Goal: Task Accomplishment & Management: Use online tool/utility

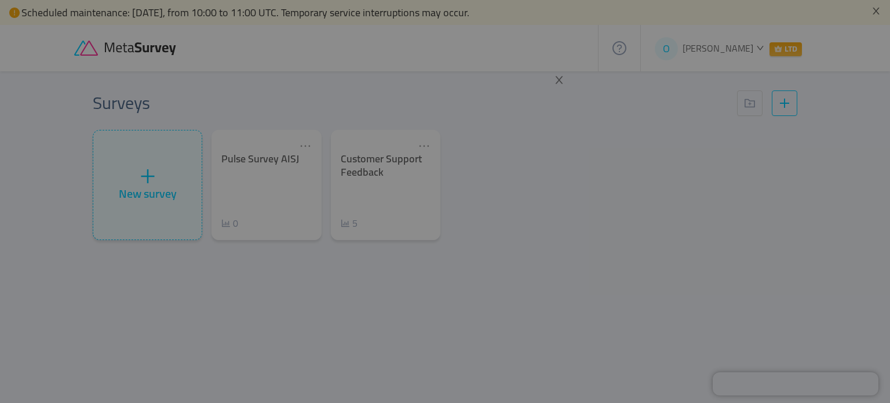
click at [607, 201] on div at bounding box center [445, 201] width 890 height 403
click at [559, 78] on icon "icon: close" at bounding box center [559, 80] width 10 height 10
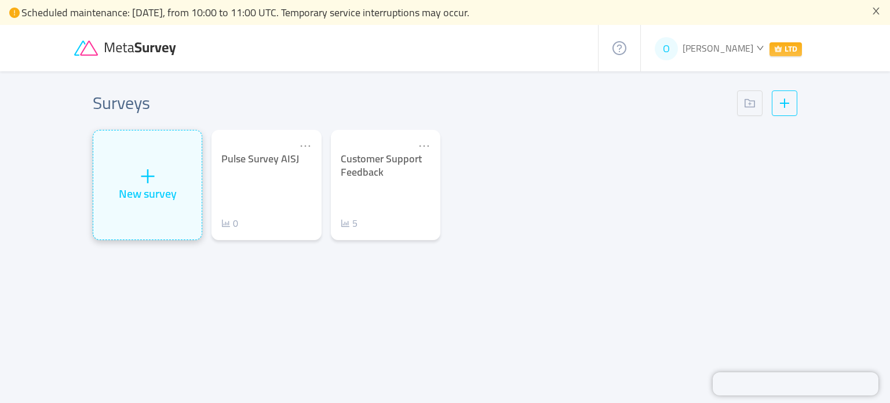
click at [139, 180] on icon "icon: plus" at bounding box center [147, 175] width 17 height 17
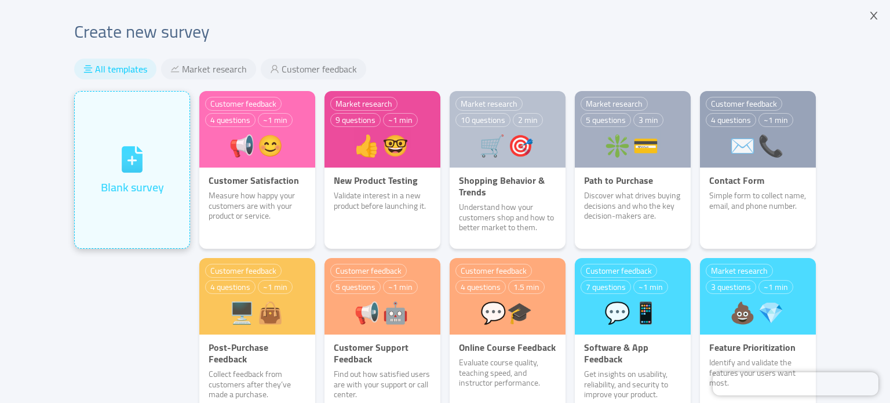
click at [153, 152] on div "Blank survey" at bounding box center [132, 170] width 63 height 52
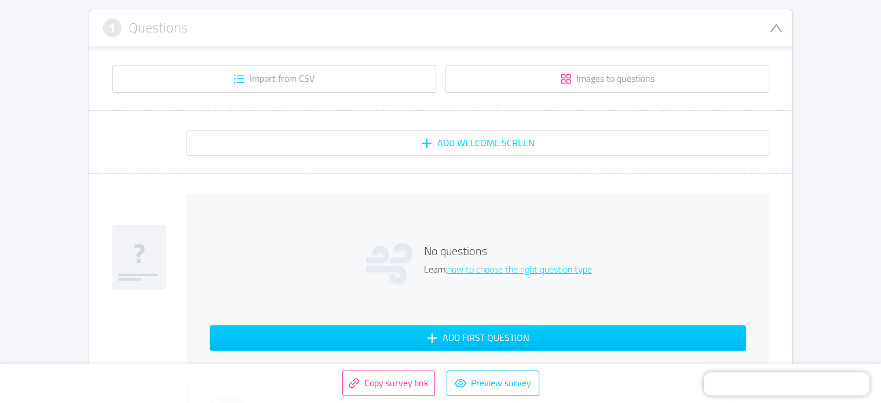
scroll to position [348, 0]
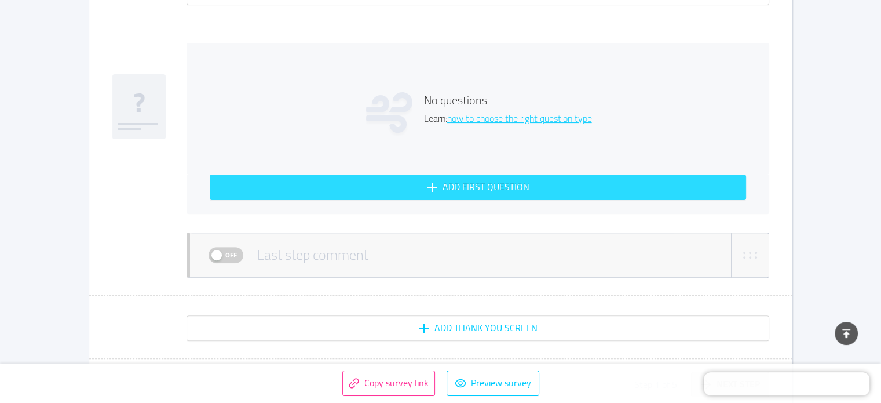
click at [451, 183] on button "Add first question" at bounding box center [478, 186] width 537 height 25
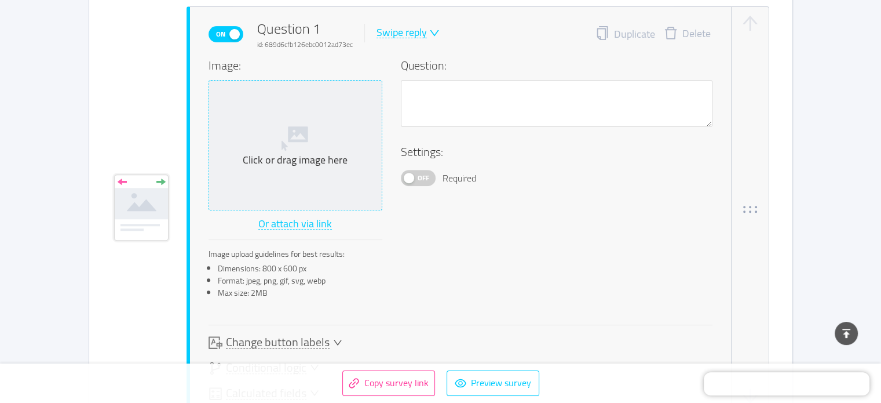
scroll to position [391, 0]
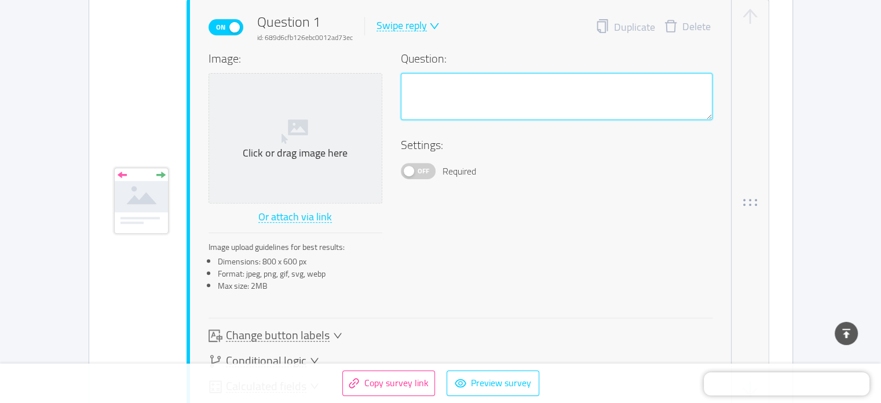
click at [461, 93] on textarea at bounding box center [557, 97] width 312 height 48
paste textarea "How excited do you feel about starting this school year?"
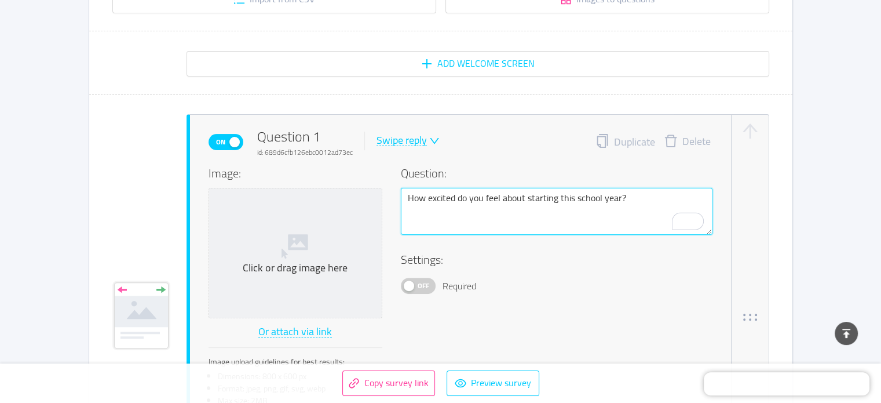
scroll to position [275, 0]
type textarea "How excited do you feel about starting this school year?"
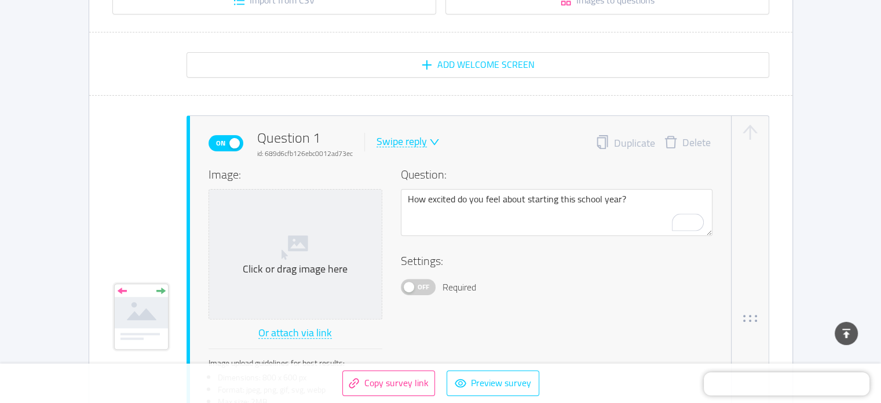
click at [429, 140] on icon "icon: down" at bounding box center [434, 142] width 10 height 10
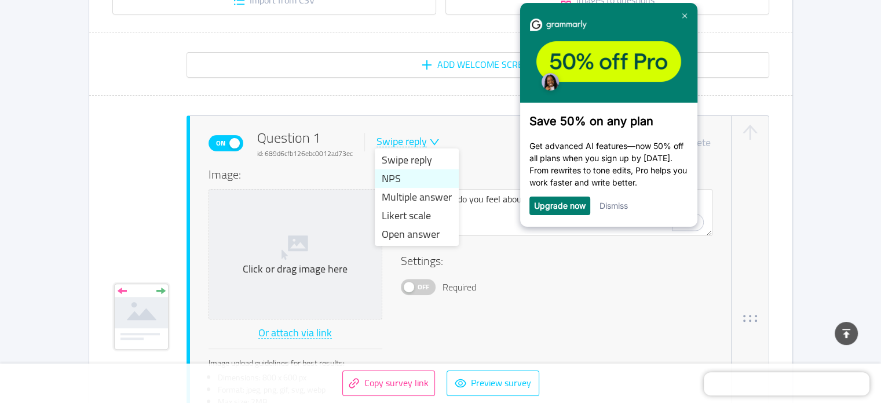
click at [428, 180] on li "NPS" at bounding box center [417, 178] width 84 height 19
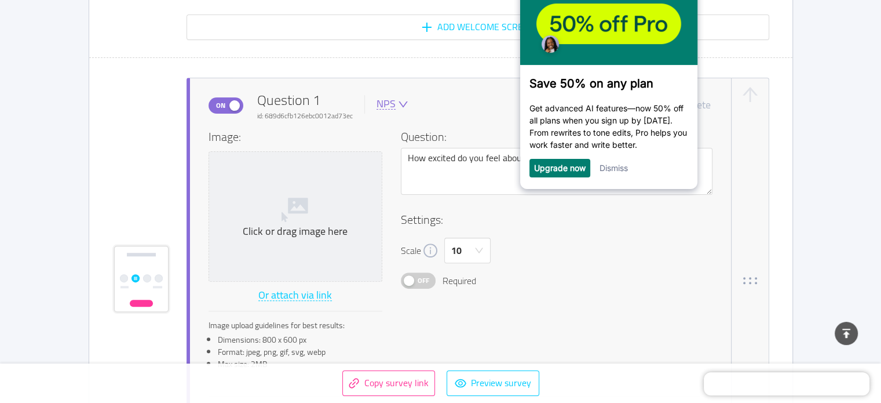
scroll to position [333, 0]
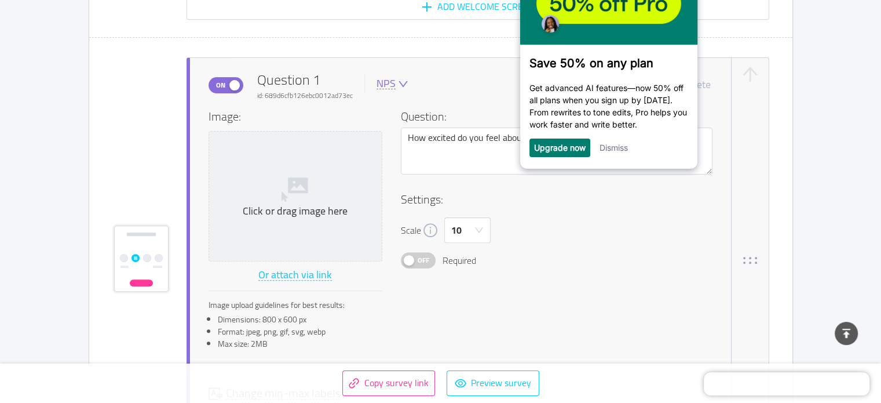
click at [389, 86] on div "NPS" at bounding box center [386, 83] width 19 height 11
click at [418, 158] on li "Likert scale" at bounding box center [417, 157] width 84 height 19
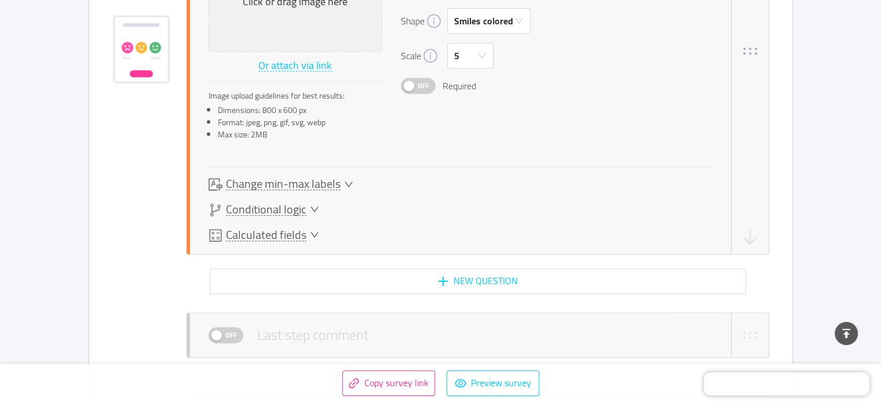
scroll to position [623, 0]
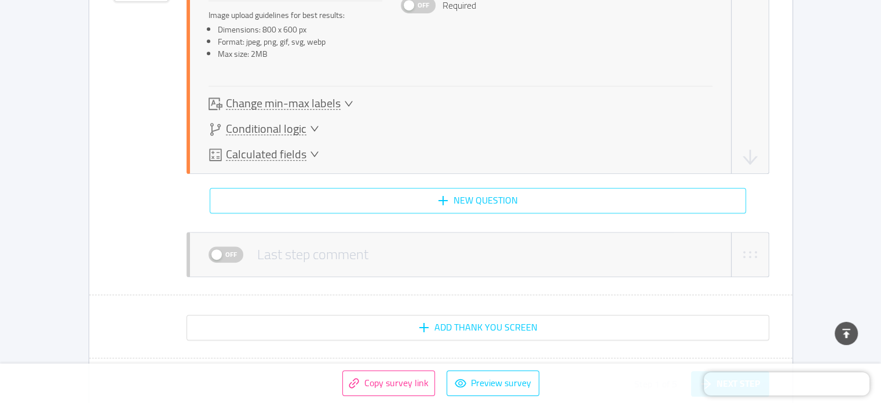
click at [501, 199] on button "New question" at bounding box center [478, 200] width 537 height 25
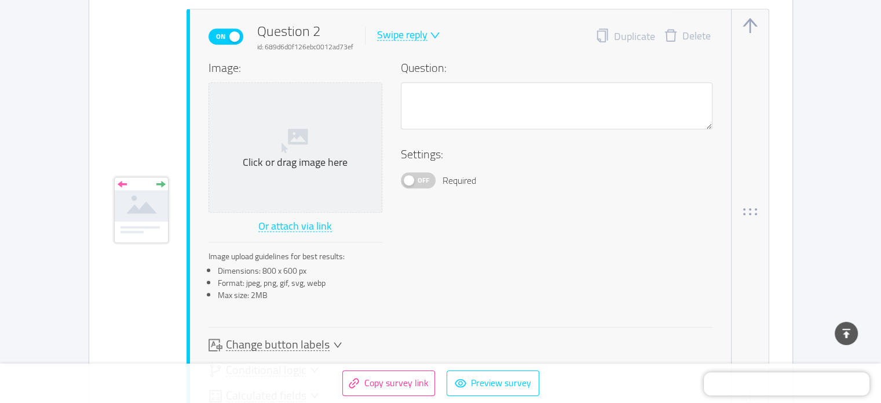
scroll to position [850, 0]
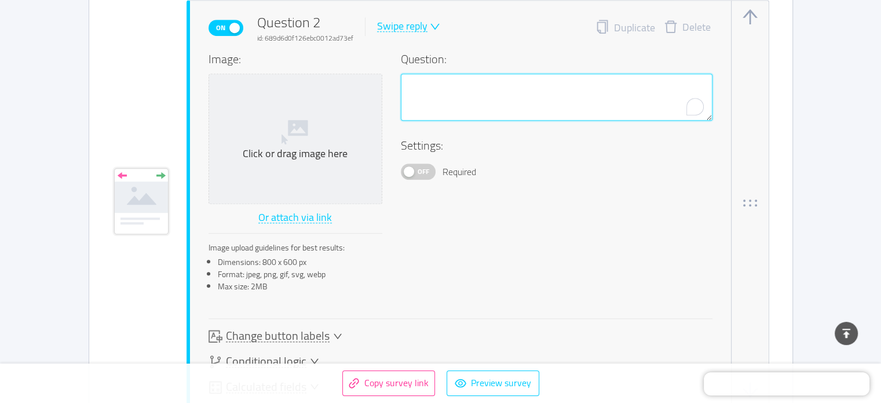
click at [453, 76] on textarea "To enrich screen reader interactions, please activate Accessibility in Grammarl…" at bounding box center [557, 98] width 312 height 48
paste textarea "How connected do you feel to the AISJ community right now?"
type textarea "How connected do you feel to the AISJ community right now?"
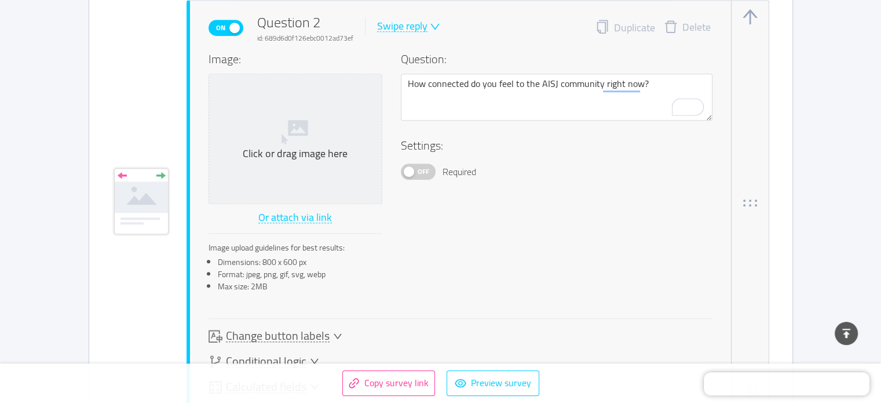
click at [411, 22] on div "Swipe reply" at bounding box center [402, 26] width 50 height 11
click at [414, 94] on li "Likert scale" at bounding box center [417, 100] width 84 height 19
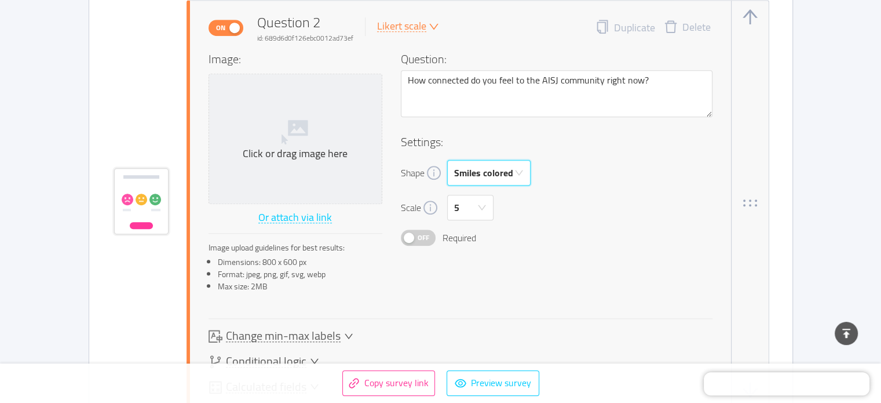
click at [479, 172] on div "Smiles colored" at bounding box center [483, 173] width 59 height 24
click at [501, 241] on li "Stars" at bounding box center [488, 235] width 83 height 19
click at [645, 196] on div "Scale 5" at bounding box center [557, 207] width 312 height 25
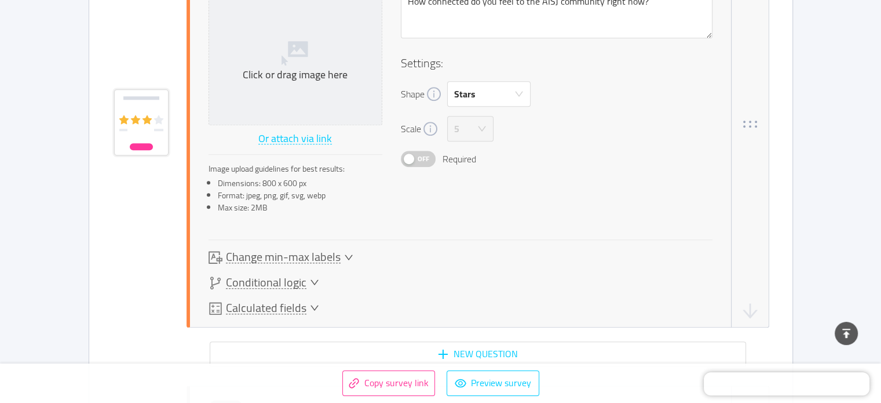
scroll to position [1082, 0]
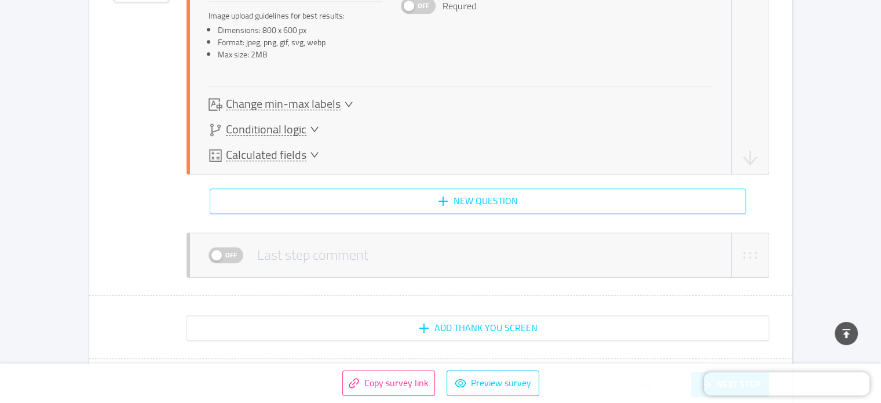
click at [504, 200] on button "New question" at bounding box center [478, 200] width 537 height 25
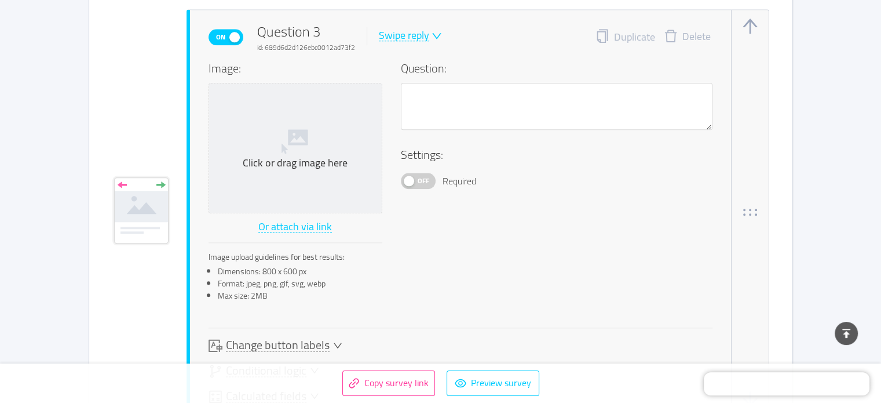
scroll to position [1310, 0]
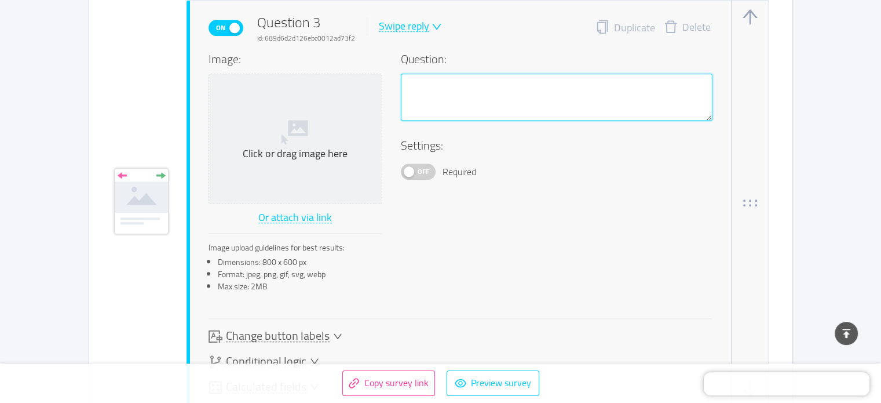
click at [459, 94] on textarea at bounding box center [557, 98] width 312 height 48
paste textarea "One thing you’re most looking forward to this year:"
type textarea "One thing you’re most looking forward to this year:"
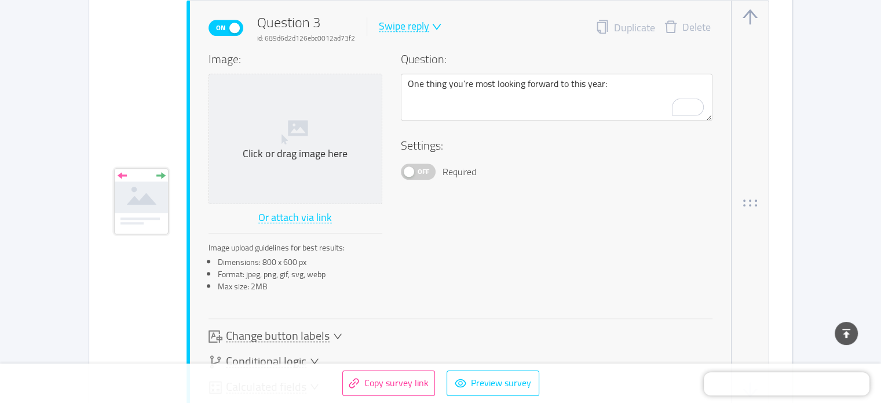
click at [507, 195] on div "Image: Click or drag image here Or attach via link Image upload guidelines for …" at bounding box center [461, 175] width 504 height 250
click at [413, 27] on div "Swipe reply" at bounding box center [404, 26] width 50 height 11
drag, startPoint x: 438, startPoint y: 119, endPoint x: 453, endPoint y: 119, distance: 15.6
click at [438, 119] on li "Open answer" at bounding box center [419, 119] width 84 height 19
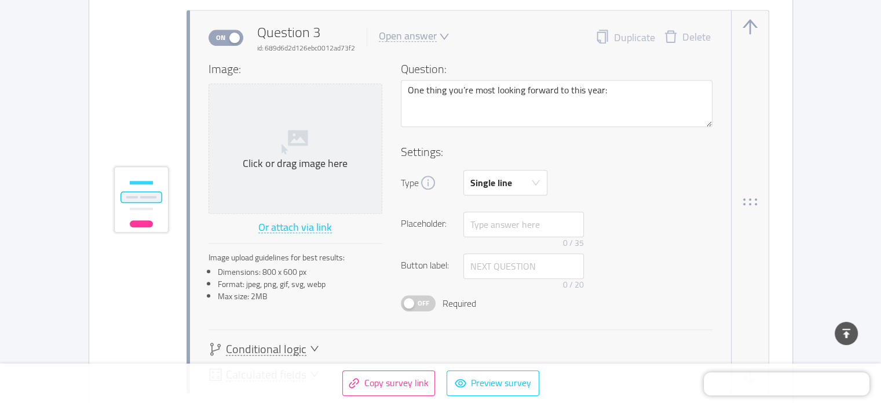
scroll to position [1298, 0]
click at [628, 182] on div "Type Single line" at bounding box center [557, 184] width 312 height 25
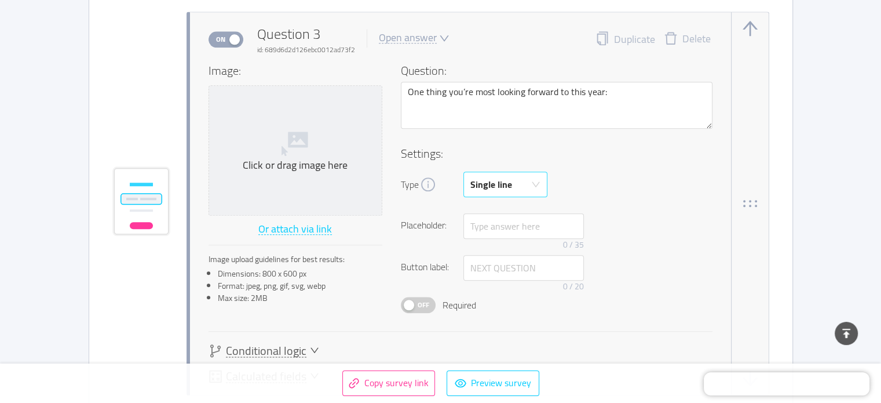
click at [508, 180] on div "Single line" at bounding box center [492, 184] width 42 height 24
drag, startPoint x: 515, startPoint y: 230, endPoint x: 547, endPoint y: 223, distance: 33.3
click at [515, 230] on li "Multi line" at bounding box center [505, 228] width 84 height 19
click at [637, 176] on div "Type Multi line" at bounding box center [557, 184] width 312 height 25
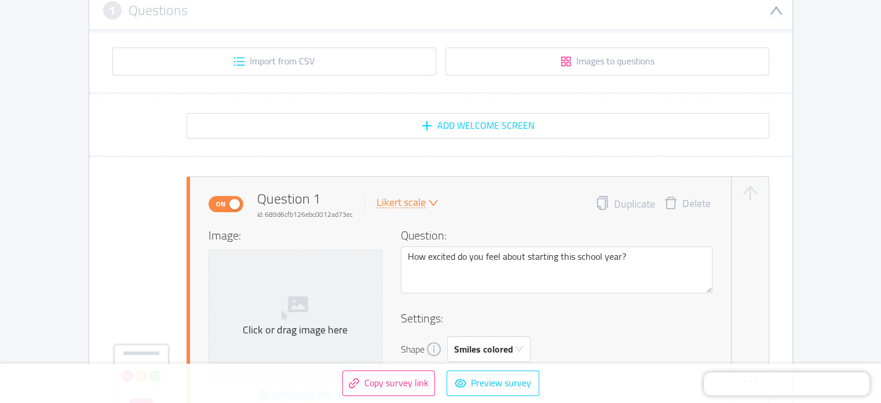
scroll to position [58, 0]
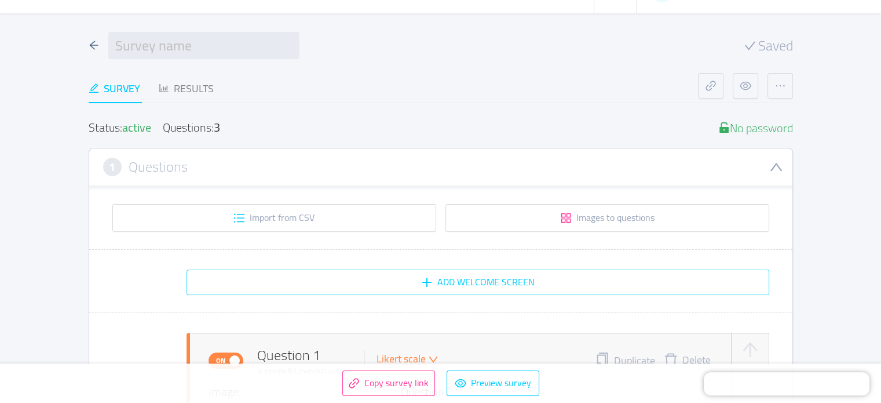
click at [497, 285] on button "Add Welcome screen" at bounding box center [478, 281] width 583 height 25
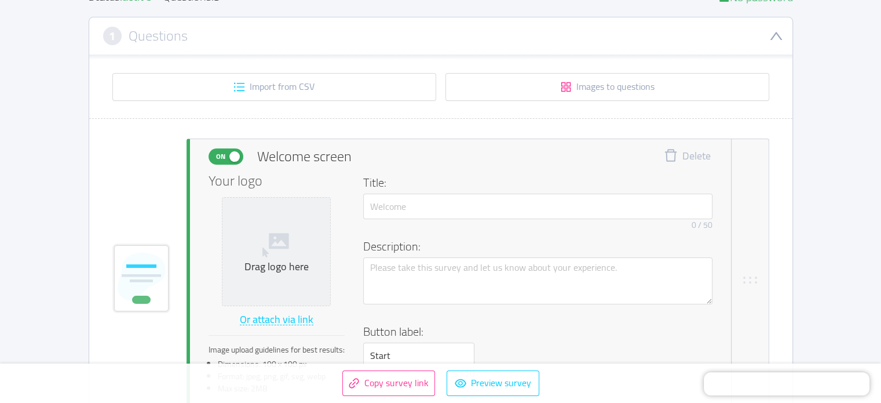
scroll to position [315, 0]
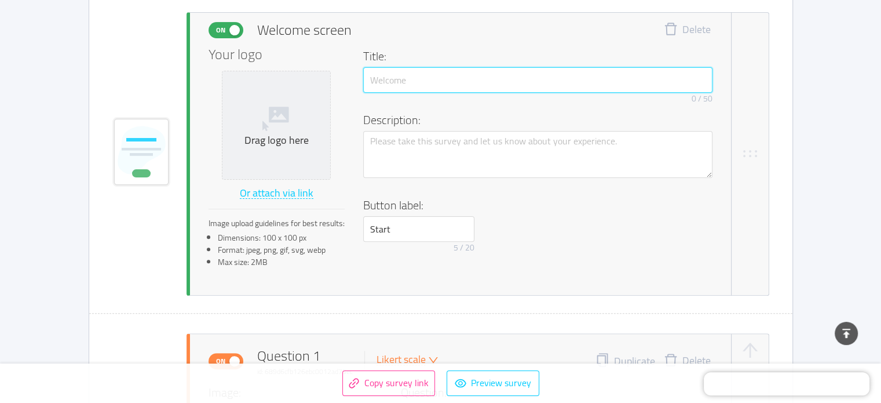
click at [433, 79] on input "text" at bounding box center [537, 79] width 349 height 25
paste input "Welcome to AISJ!"
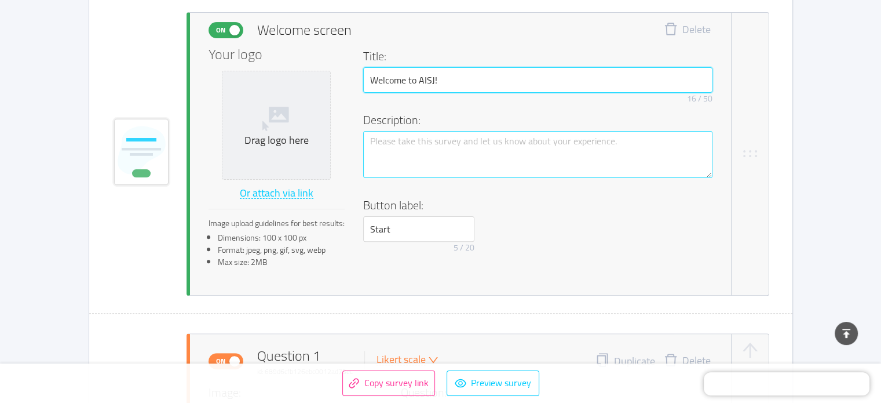
type input "Welcome to AISJ!"
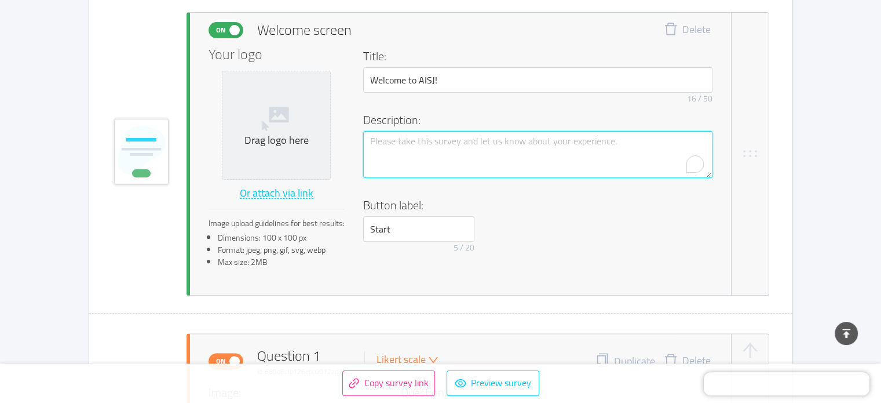
click at [428, 143] on textarea "To enrich screen reader interactions, please activate Accessibility in Grammarl…" at bounding box center [537, 155] width 349 height 48
type textarea "Q"
type textarea "Qy"
type textarea "Qyu"
type textarea "Qy"
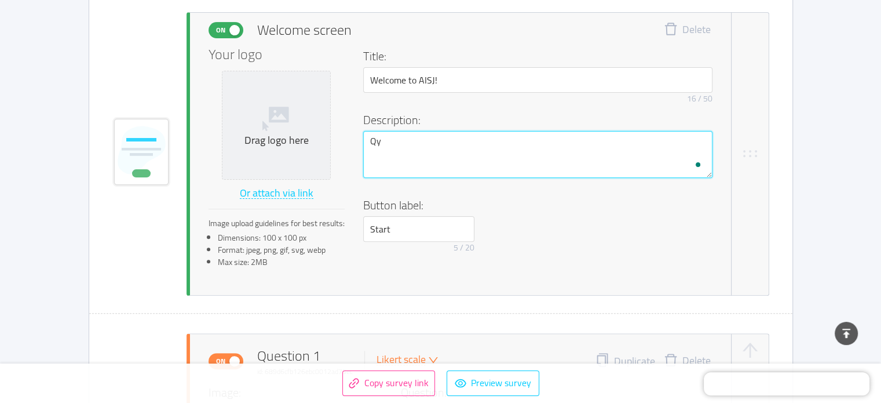
type textarea "Q"
type textarea "Qu"
type textarea "Qui"
type textarea "Quic"
type textarea "Quick"
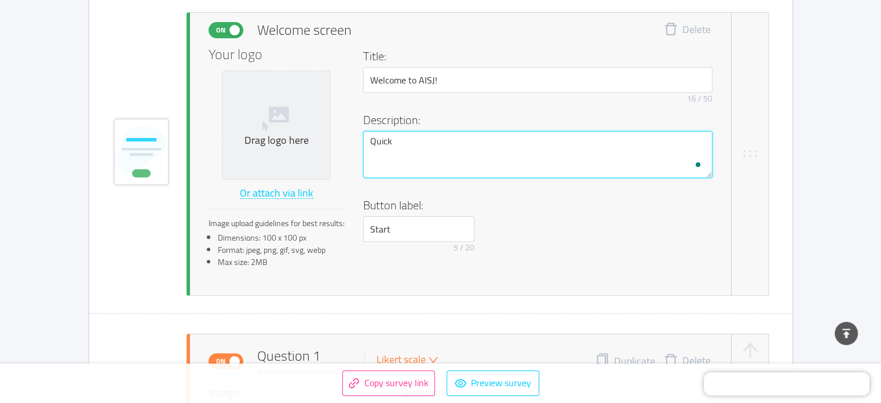
type textarea "Quick"
type textarea "Quick C"
type textarea "Quick Ch"
type textarea "Quick Che"
type textarea "Quick Chec"
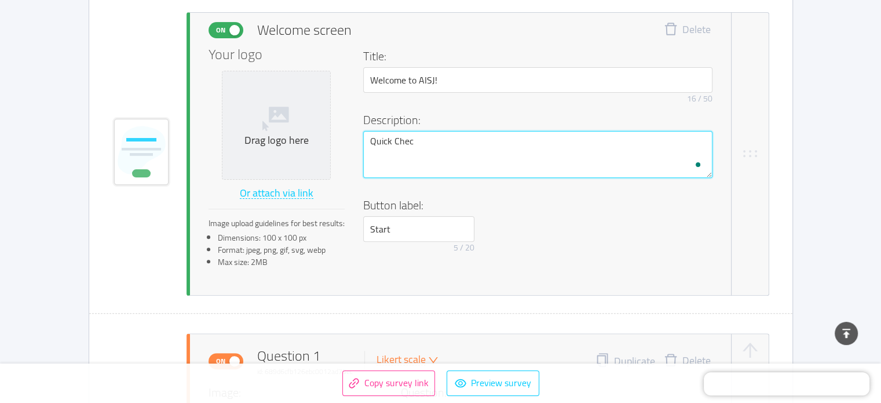
type textarea "Quick Check"
type textarea "Quick Check-"
type textarea "Quick Check-I"
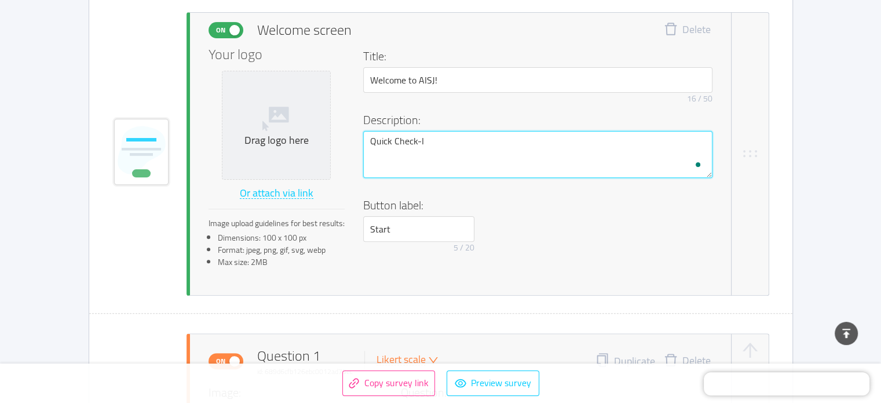
type textarea "Quick Check-In"
type textarea "Quick Check-In S"
type textarea "Quick Check-In Su"
type textarea "Quick Check-In Sur"
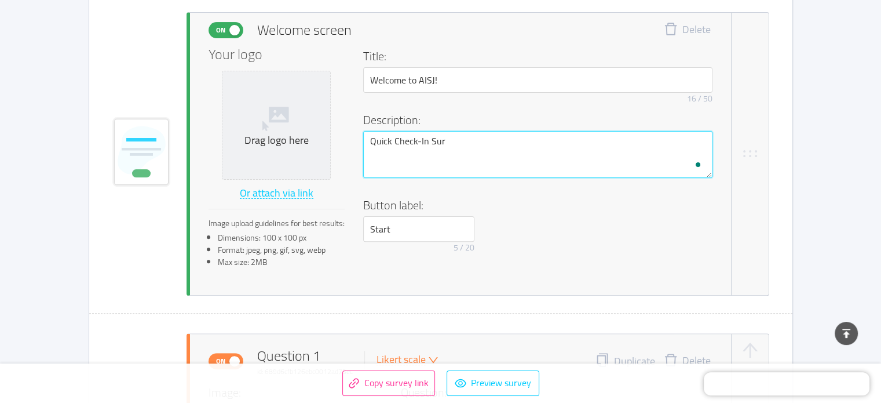
type textarea "Quick Check-In Surv"
type textarea "Quick Check-In Surve"
type textarea "Quick Check-In Survey"
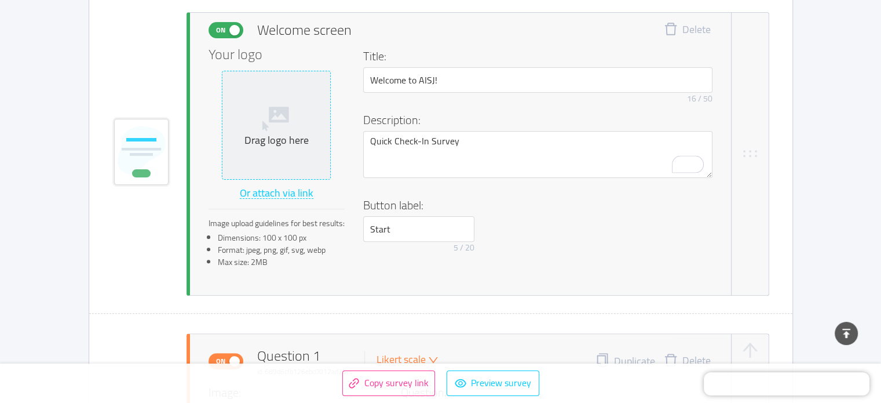
click at [260, 140] on div "Drag logo here" at bounding box center [276, 140] width 99 height 13
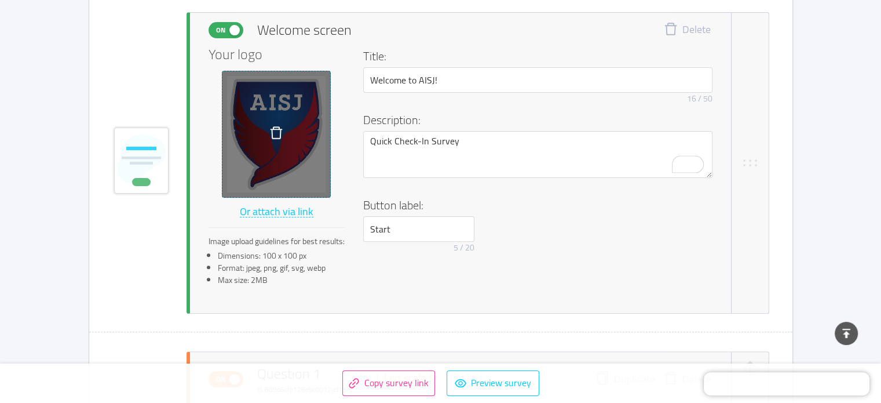
click at [575, 248] on div "Button label: Start 5 / 20" at bounding box center [537, 226] width 349 height 61
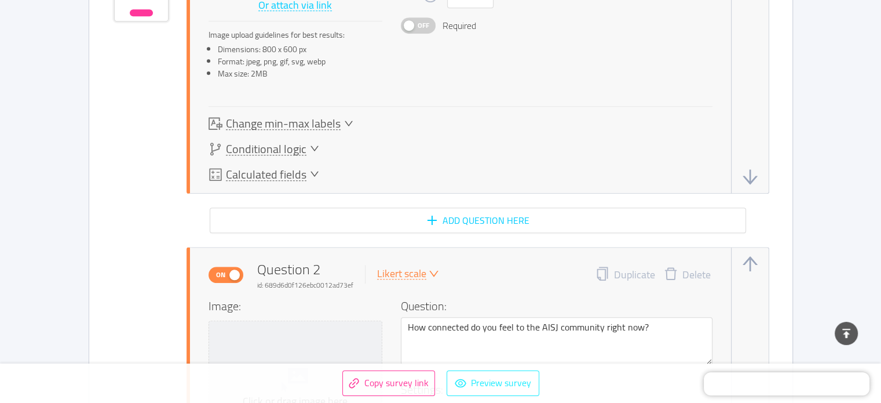
scroll to position [1069, 0]
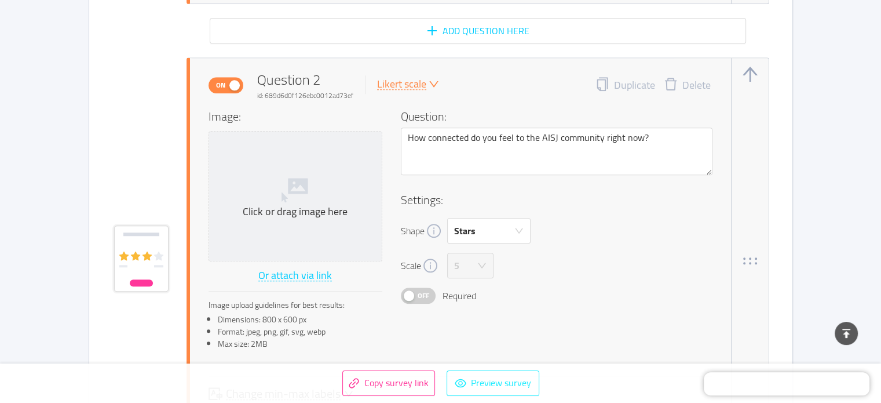
click at [497, 390] on button "Preview survey" at bounding box center [493, 382] width 93 height 25
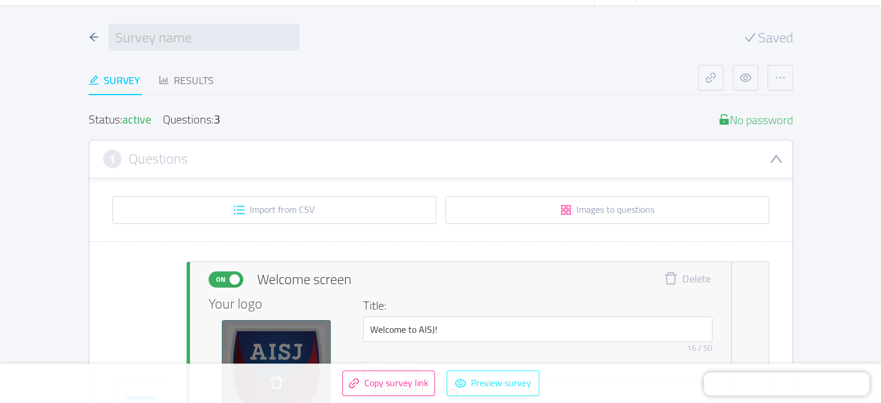
scroll to position [0, 0]
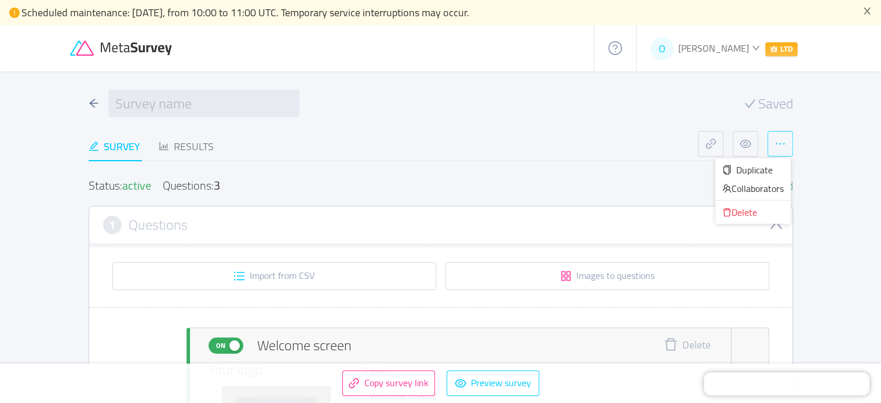
click at [781, 145] on button "button" at bounding box center [780, 143] width 25 height 25
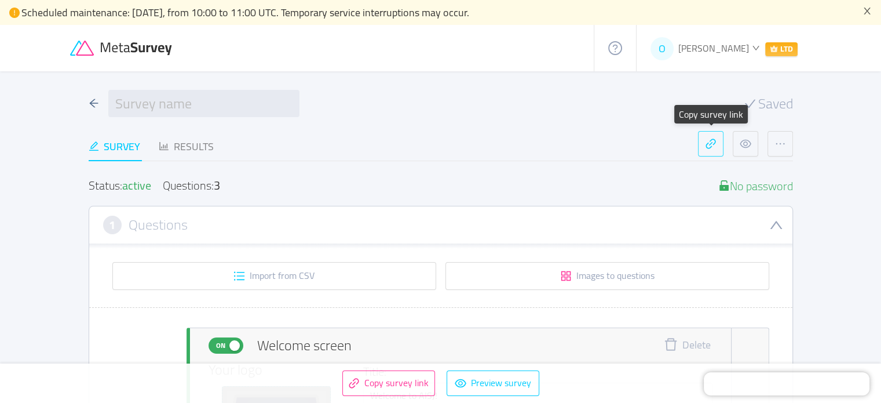
click at [713, 148] on button "button" at bounding box center [710, 143] width 25 height 25
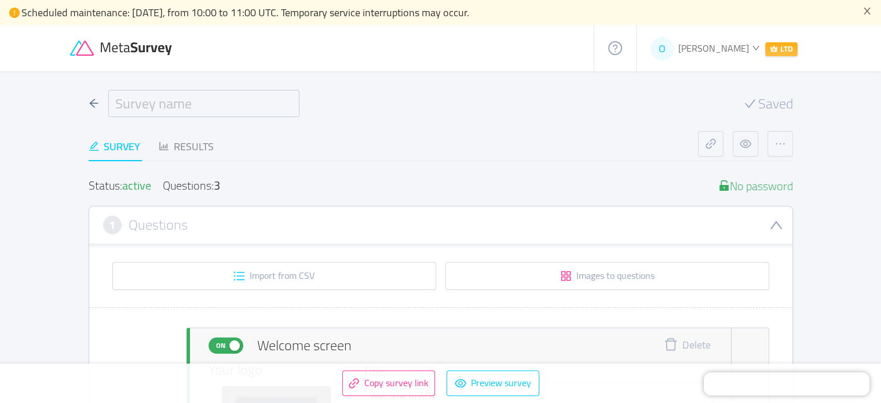
click at [212, 100] on input "text" at bounding box center [203, 103] width 191 height 27
type input "Orientation"
click at [578, 145] on div "Survey Results" at bounding box center [394, 146] width 610 height 31
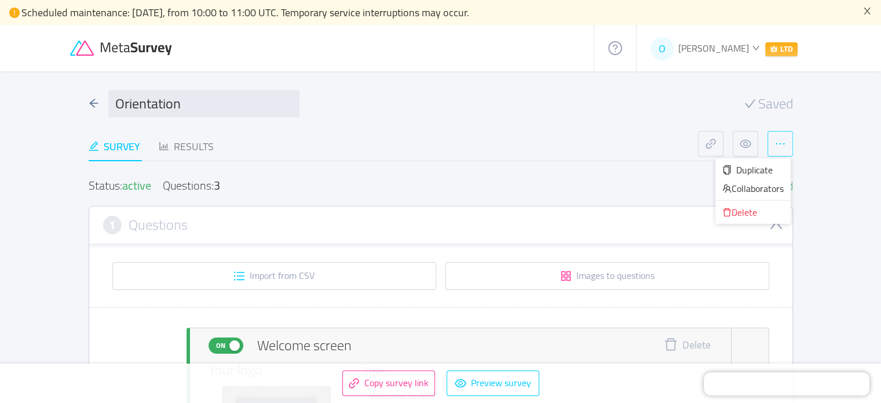
click at [778, 151] on button "button" at bounding box center [780, 143] width 25 height 25
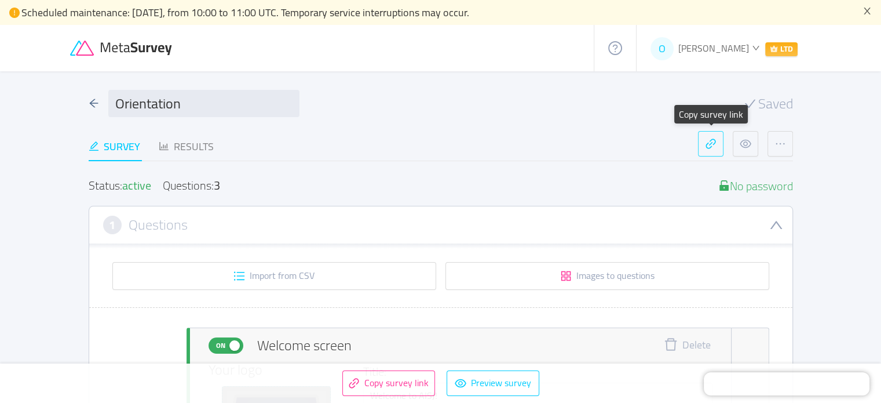
click at [713, 145] on button "button" at bounding box center [710, 143] width 25 height 25
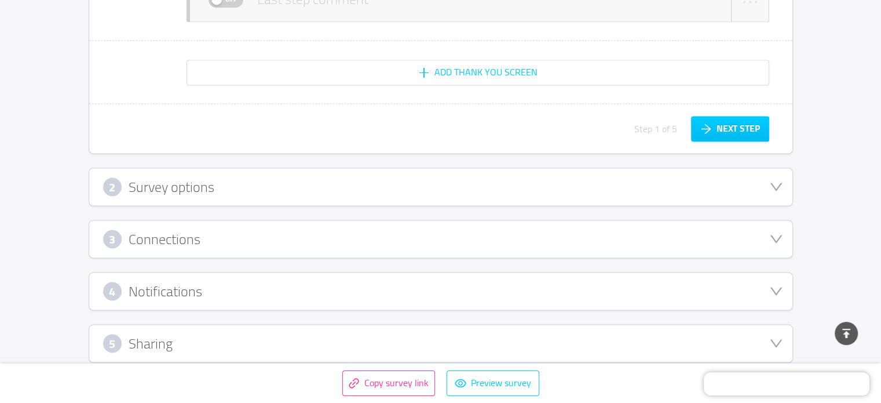
scroll to position [2063, 0]
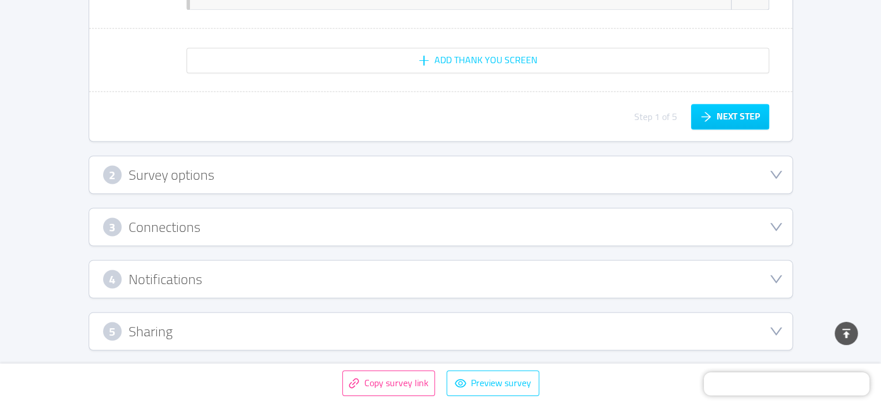
click at [421, 170] on div "2 Survey options" at bounding box center [441, 174] width 676 height 19
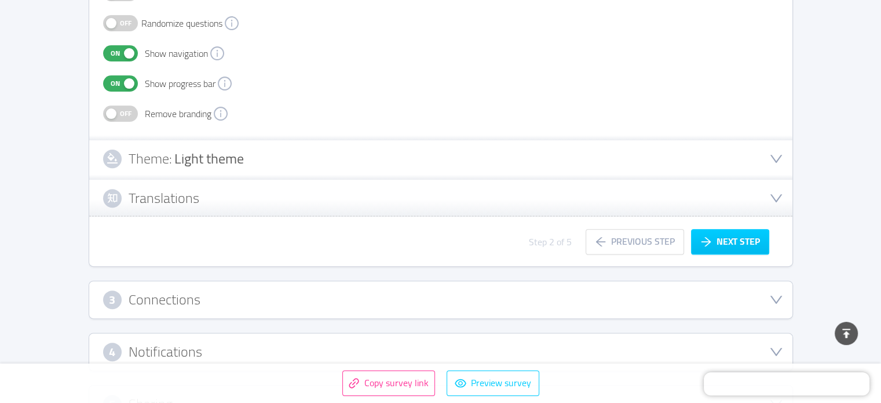
scroll to position [414, 0]
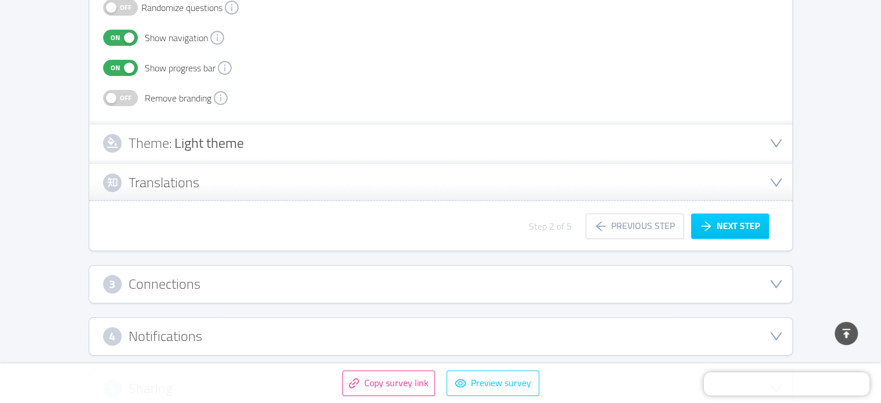
click at [255, 272] on div "3 Connections" at bounding box center [440, 283] width 703 height 37
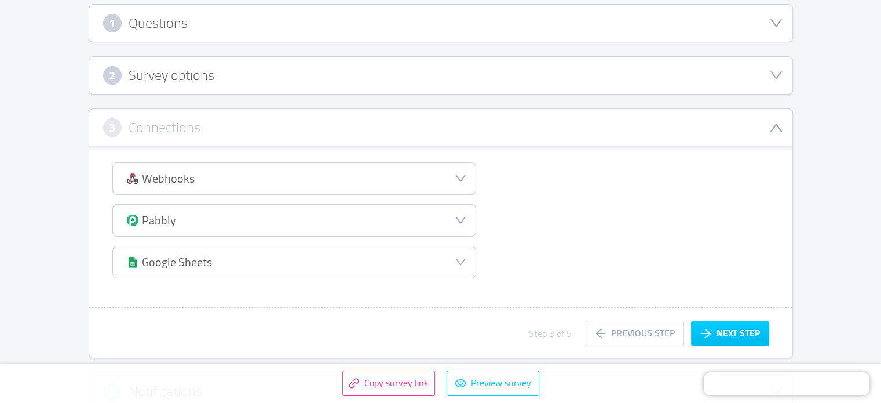
scroll to position [24, 0]
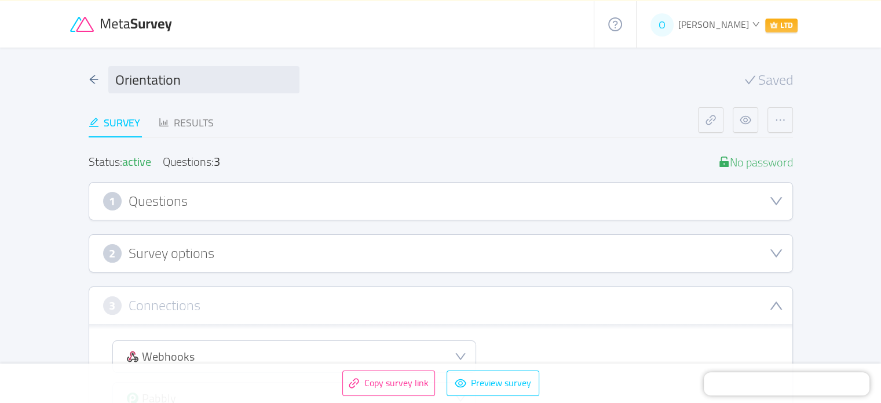
click at [267, 258] on div "2 Survey options" at bounding box center [441, 253] width 676 height 19
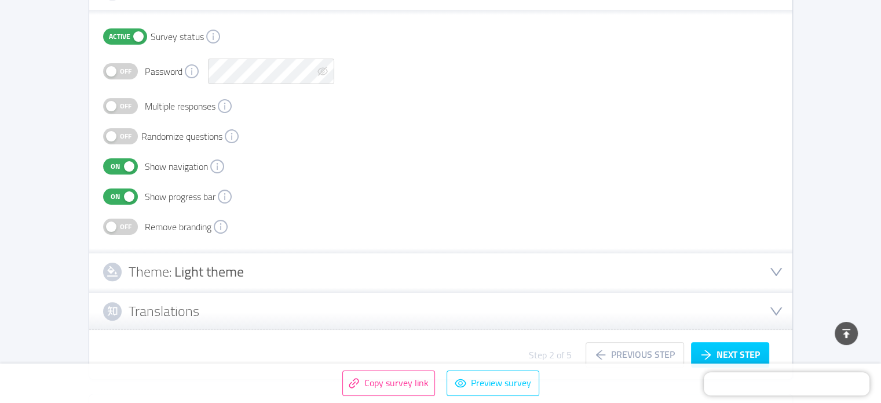
scroll to position [314, 0]
